Goal: Find contact information: Find contact information

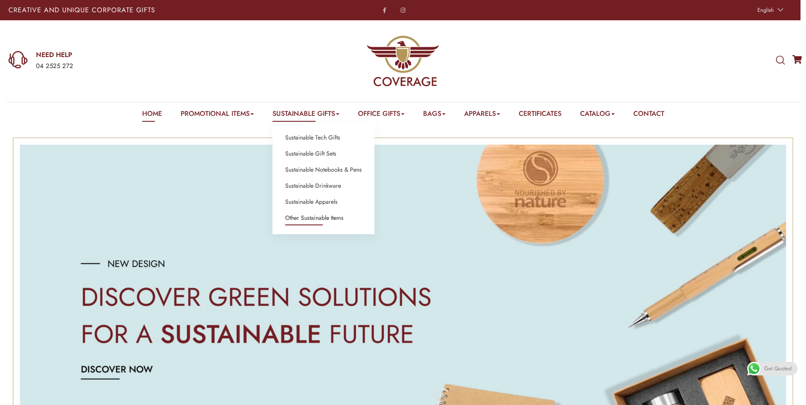
click at [325, 218] on link "Other Sustainable Items" at bounding box center [314, 218] width 58 height 11
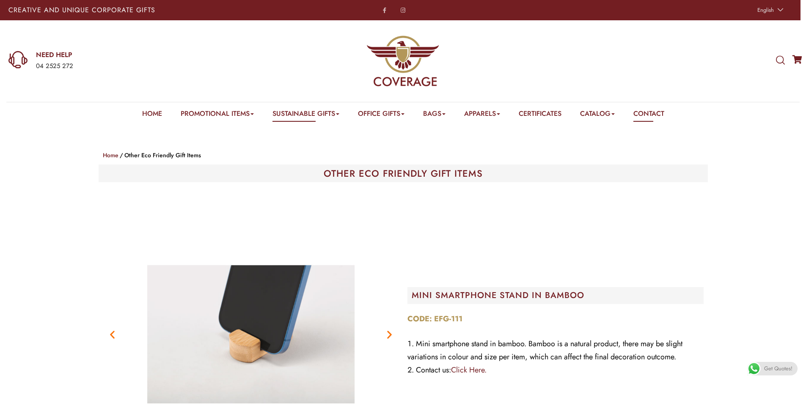
click at [644, 112] on link "Contact" at bounding box center [648, 115] width 31 height 13
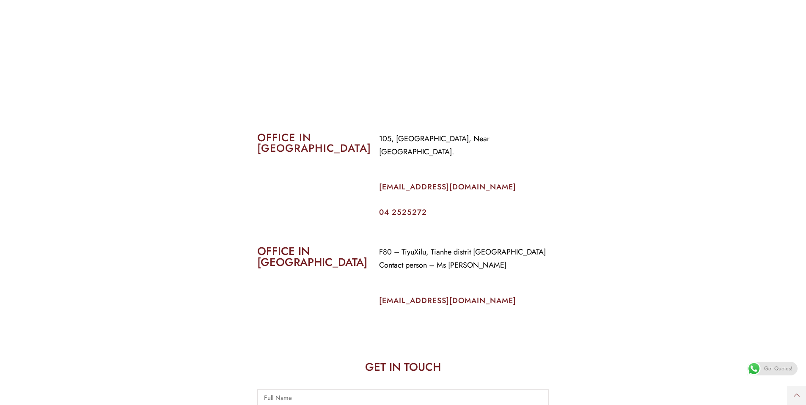
scroll to position [321, 0]
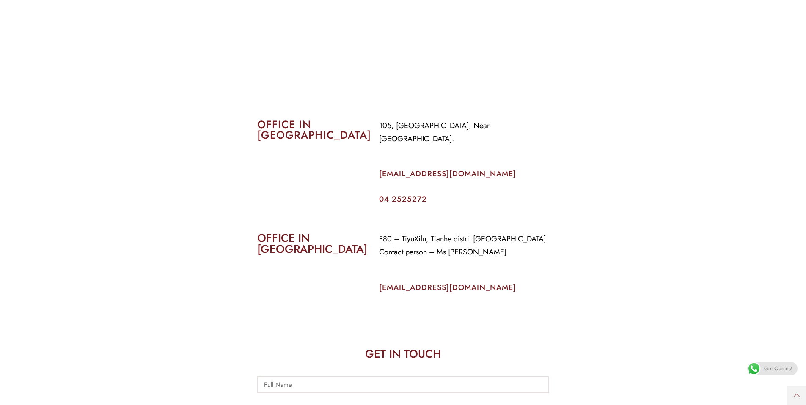
click at [779, 371] on span "Get Quotes!" at bounding box center [778, 369] width 28 height 14
click at [783, 370] on span "Get Quotes!" at bounding box center [778, 369] width 28 height 14
